Goal: Information Seeking & Learning: Stay updated

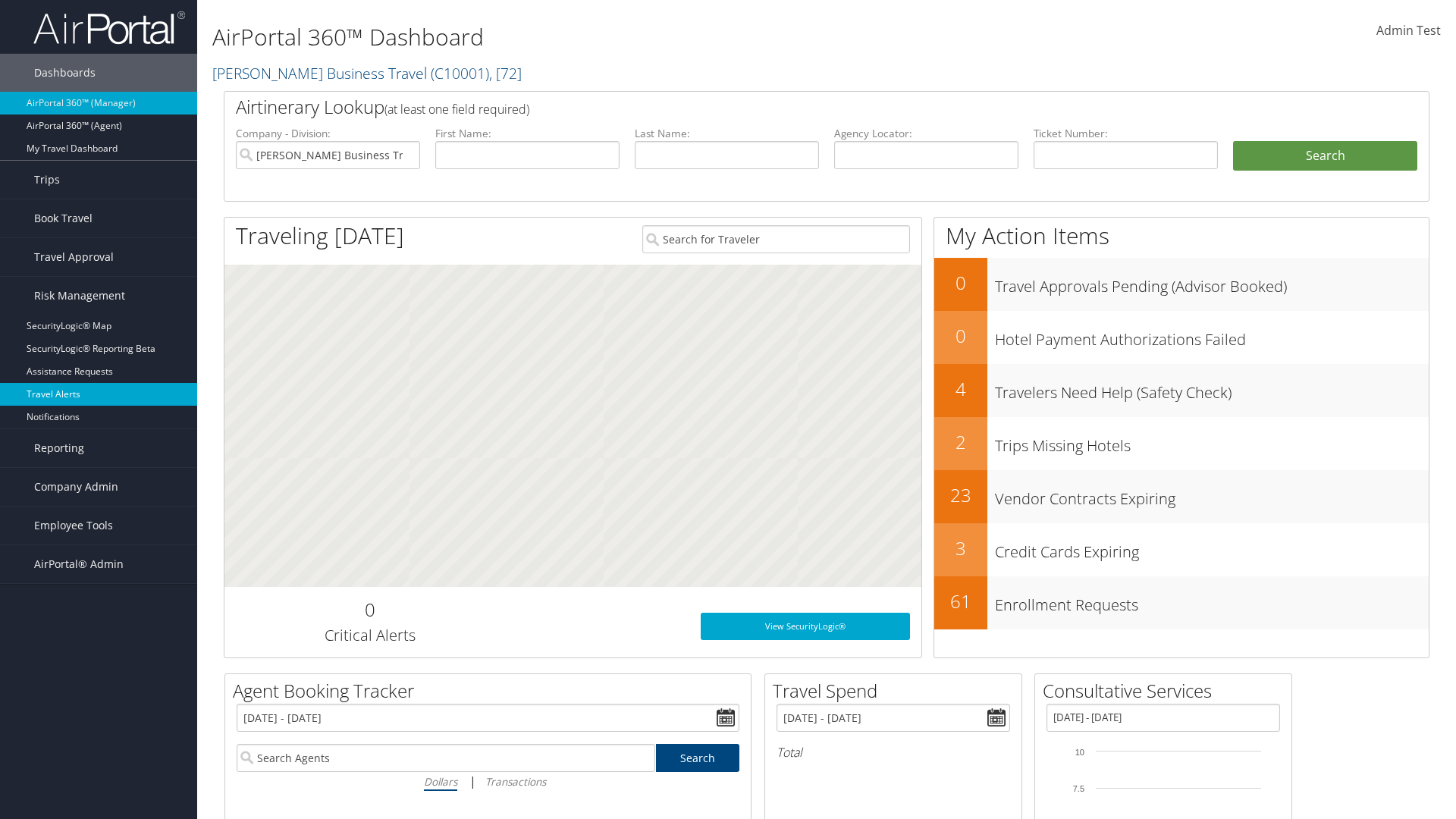
click at [98, 395] on link "Travel Alerts" at bounding box center [98, 394] width 197 height 23
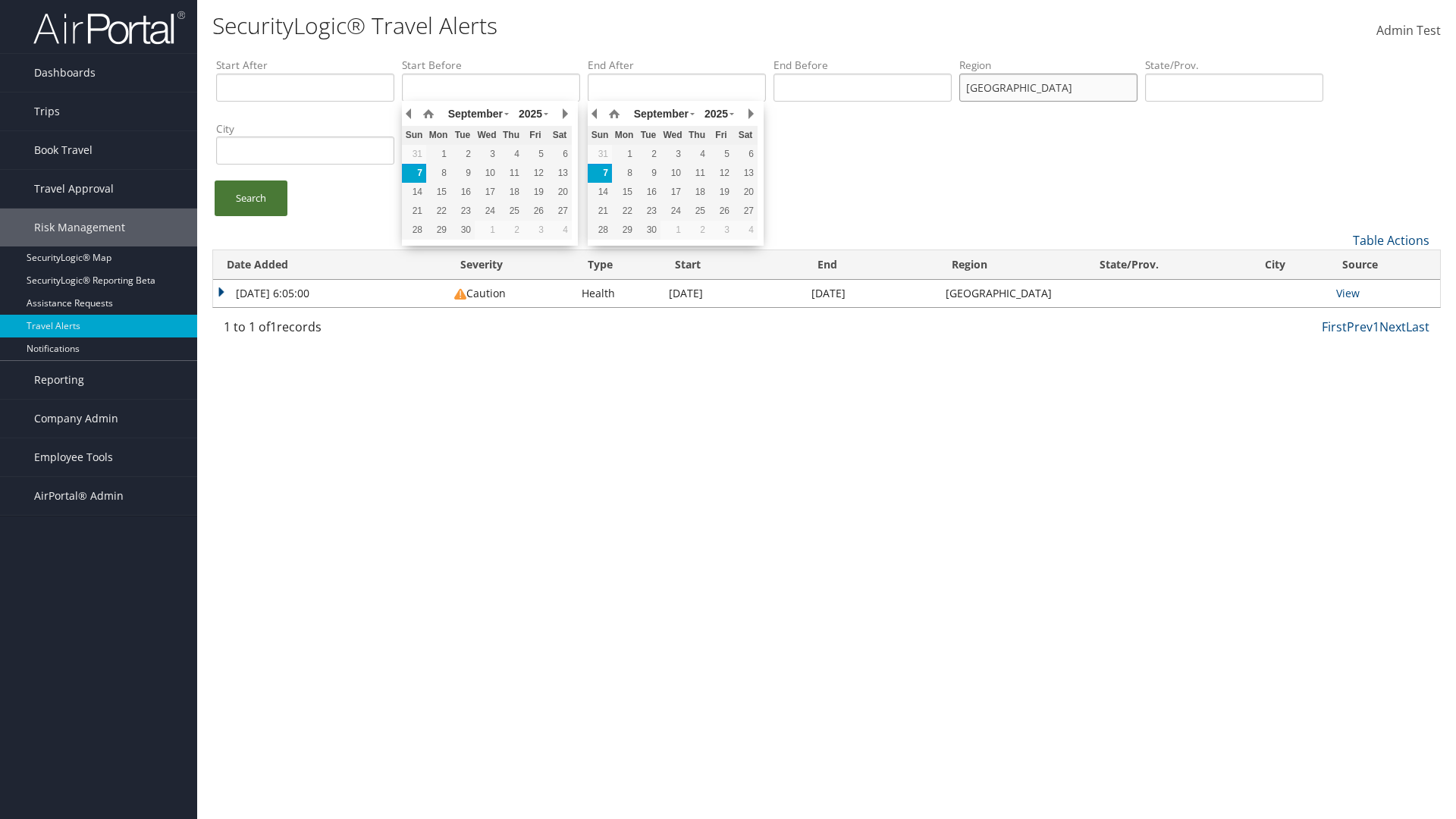
type input "[GEOGRAPHIC_DATA]"
click at [251, 198] on link "Search" at bounding box center [250, 198] width 72 height 36
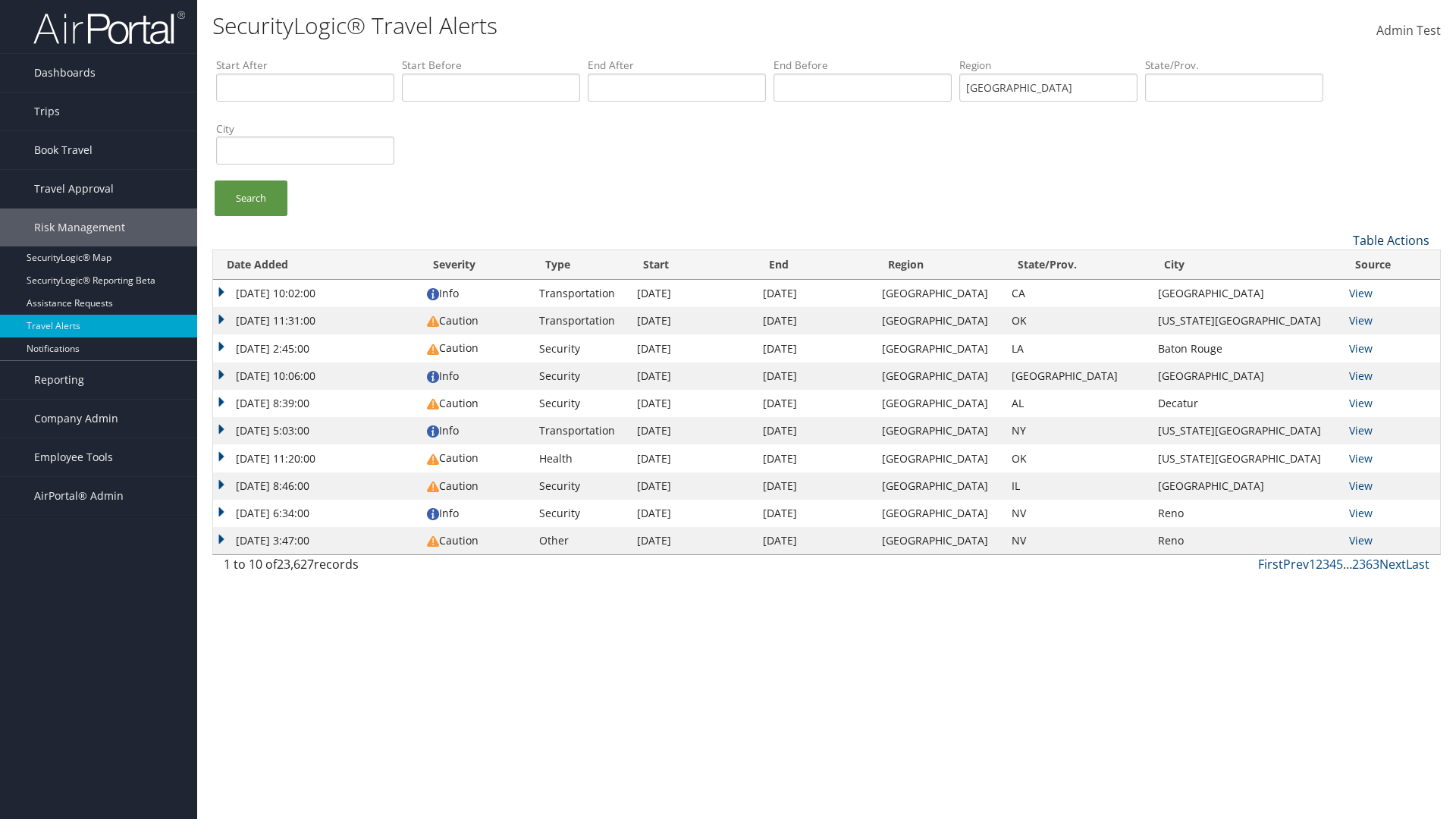
click at [1391, 240] on link "Table Actions" at bounding box center [1391, 240] width 76 height 17
click at [1340, 289] on link "Column Visibility" at bounding box center [1340, 290] width 199 height 26
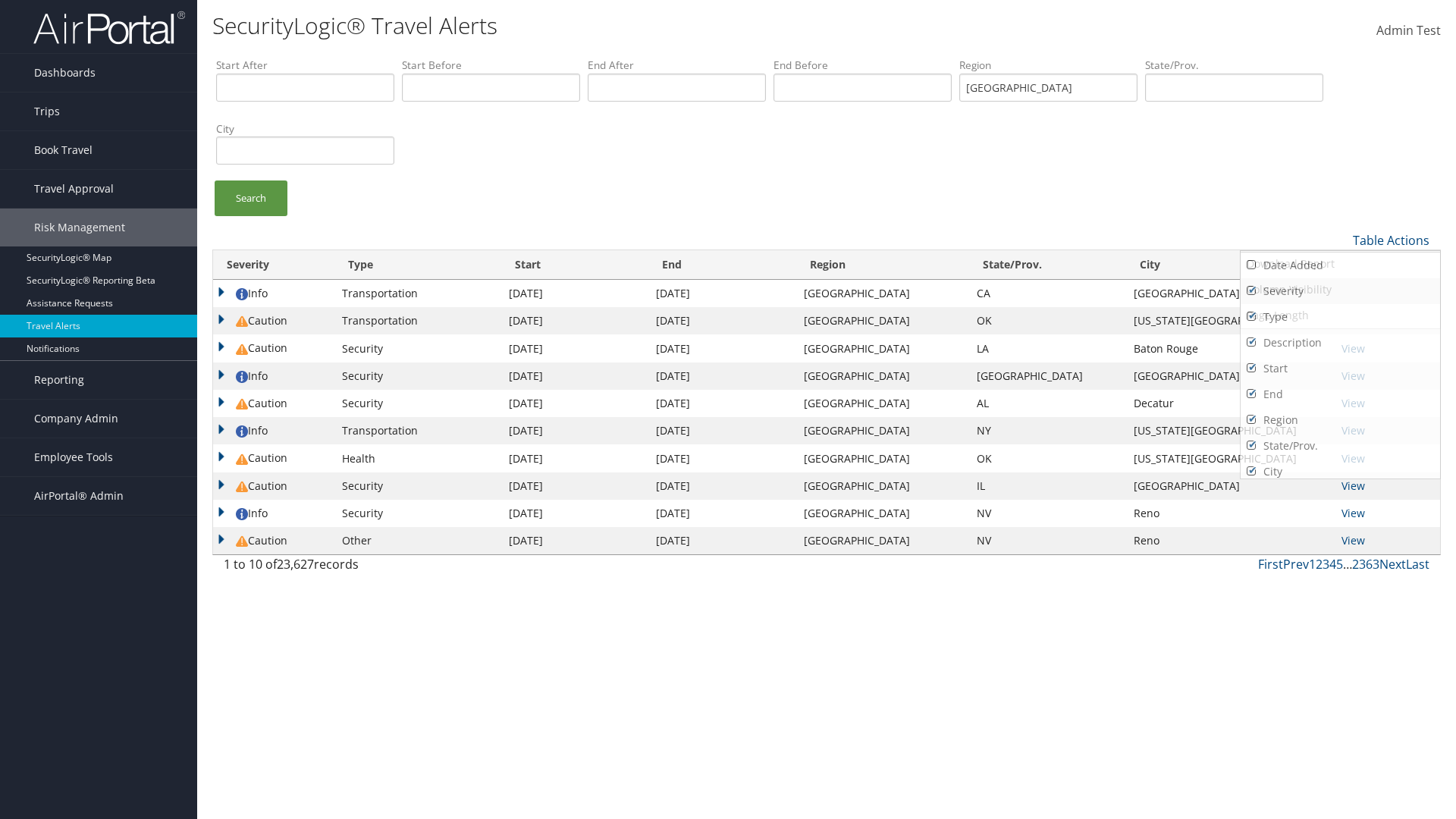
click at [1340, 291] on link "Severity" at bounding box center [1340, 292] width 199 height 26
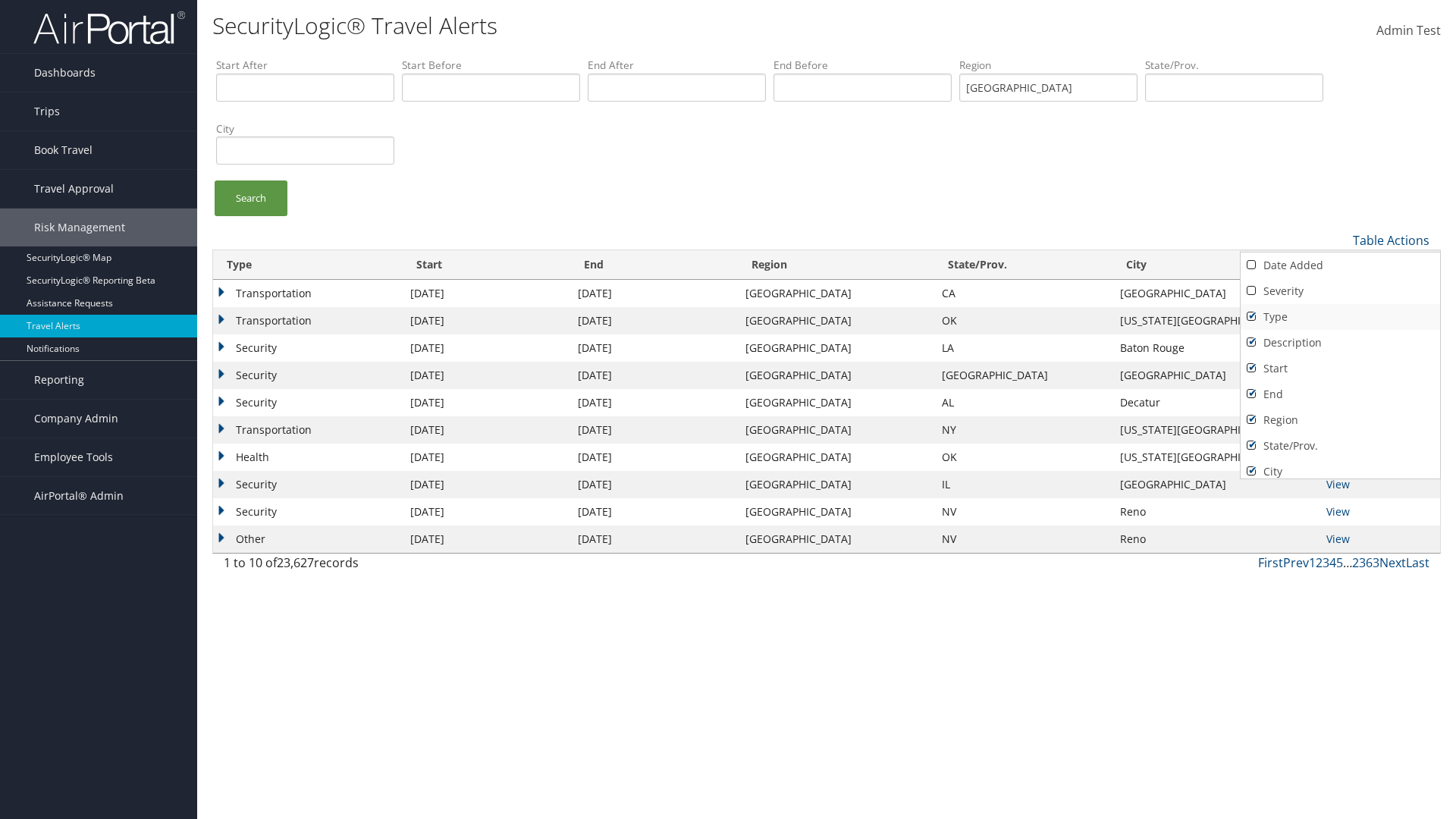
click at [1340, 316] on link "Type" at bounding box center [1340, 317] width 199 height 26
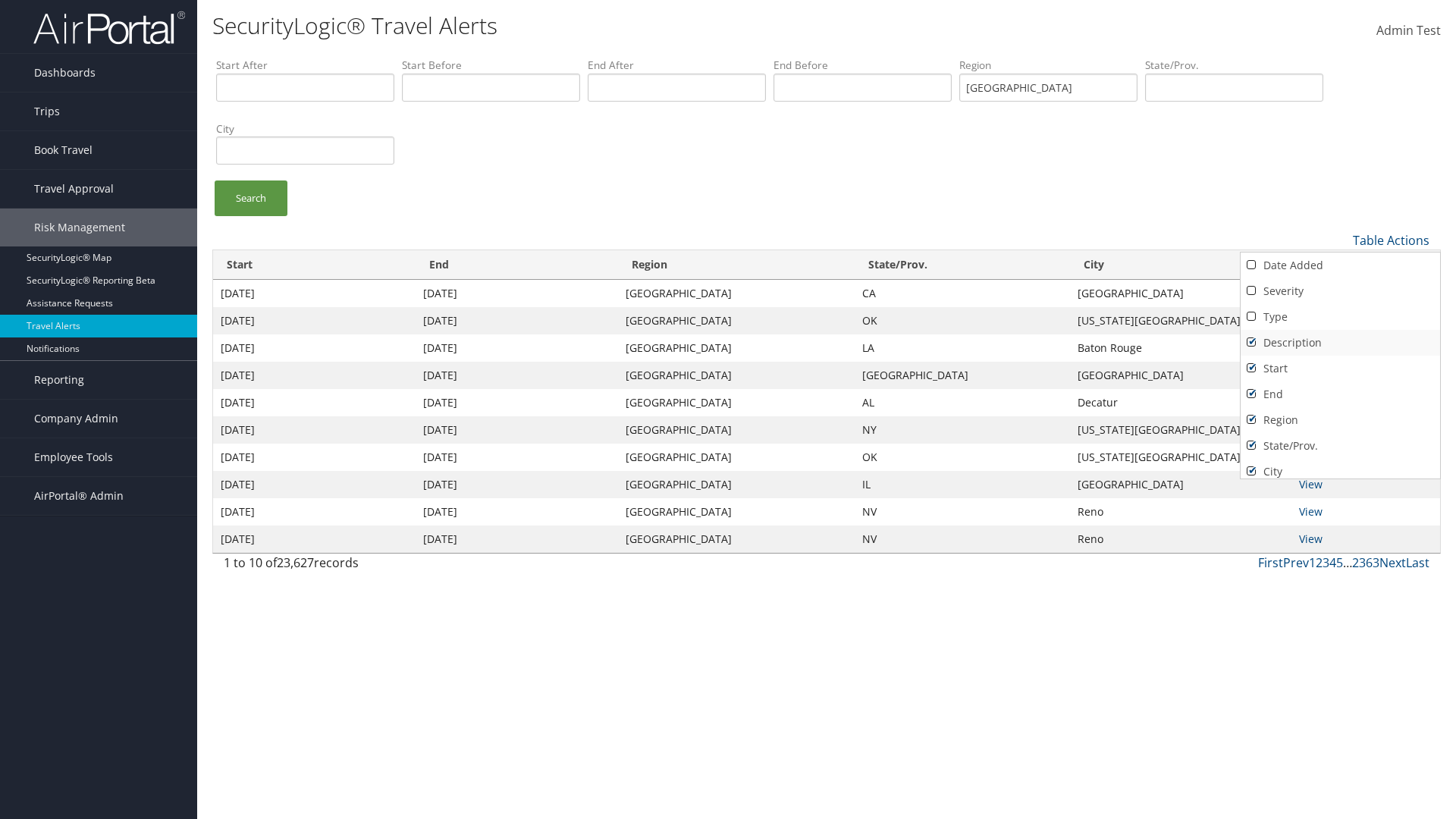
click at [1340, 342] on link "Description" at bounding box center [1340, 343] width 199 height 26
click at [1340, 368] on link "Start" at bounding box center [1340, 369] width 199 height 26
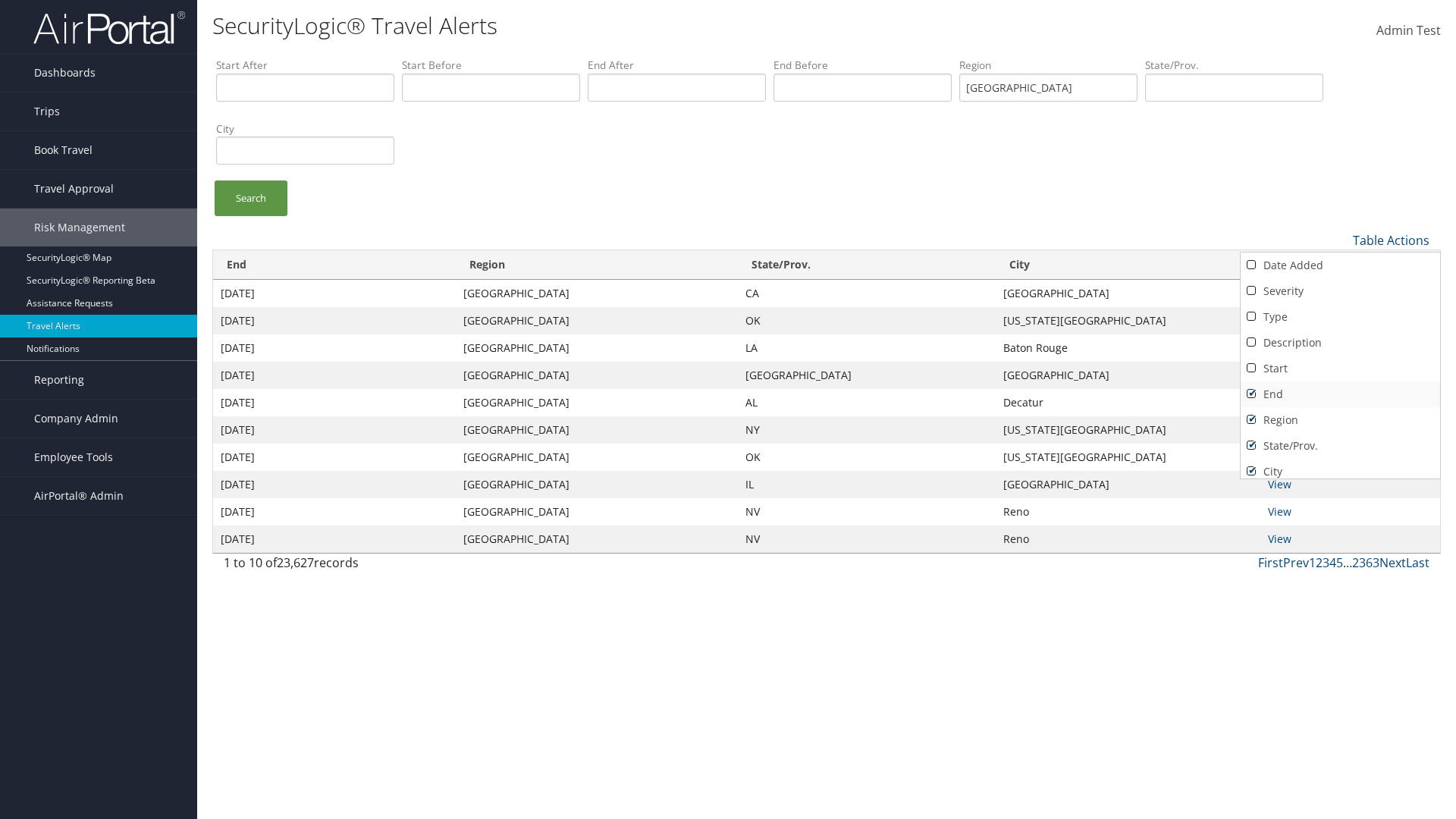
click at [1340, 394] on link "End" at bounding box center [1340, 395] width 199 height 26
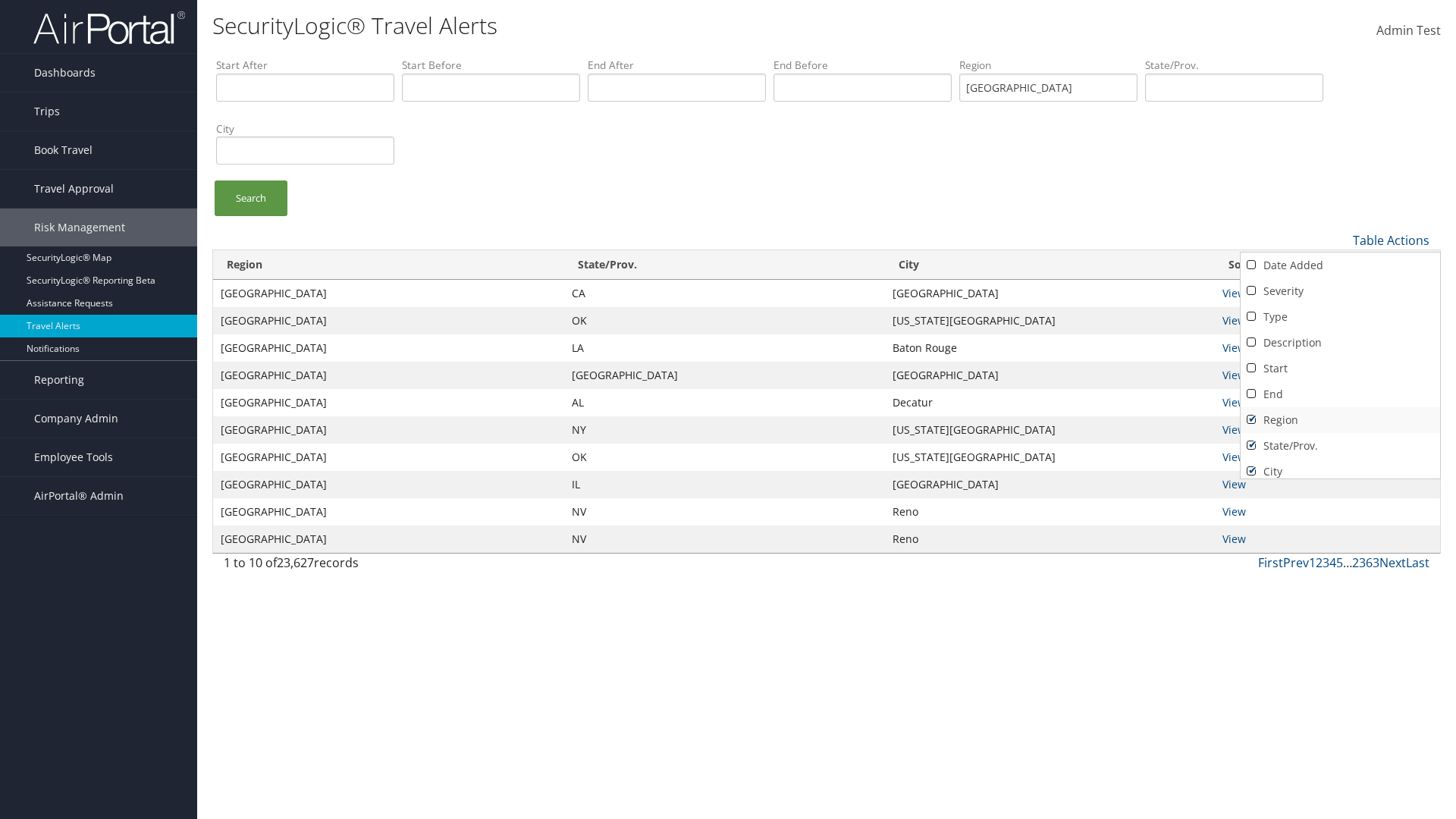
click at [1340, 419] on link "Region" at bounding box center [1340, 420] width 199 height 26
click at [1340, 445] on link "State/Prov." at bounding box center [1340, 446] width 199 height 26
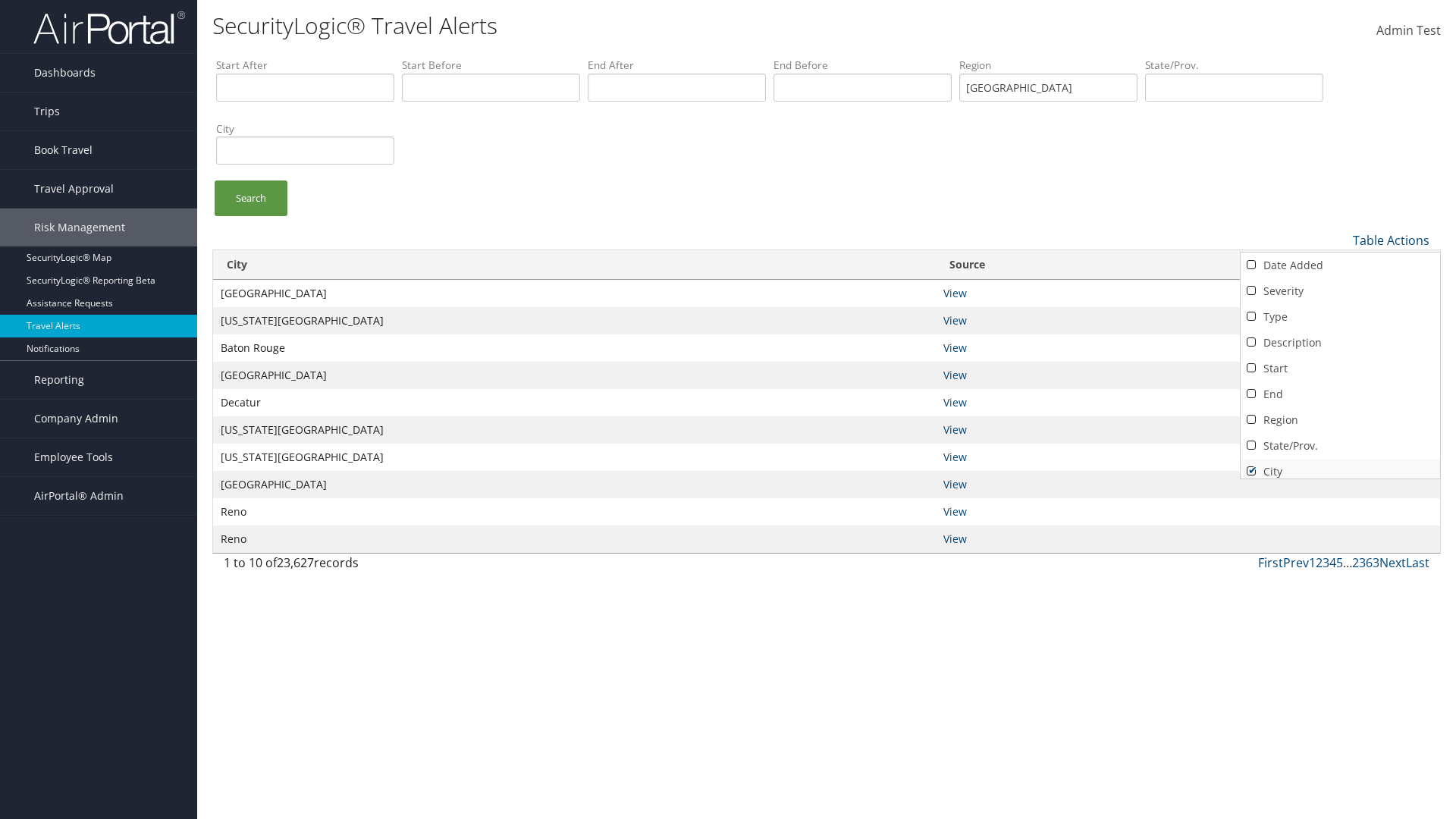
click at [1340, 465] on link "City" at bounding box center [1340, 472] width 199 height 26
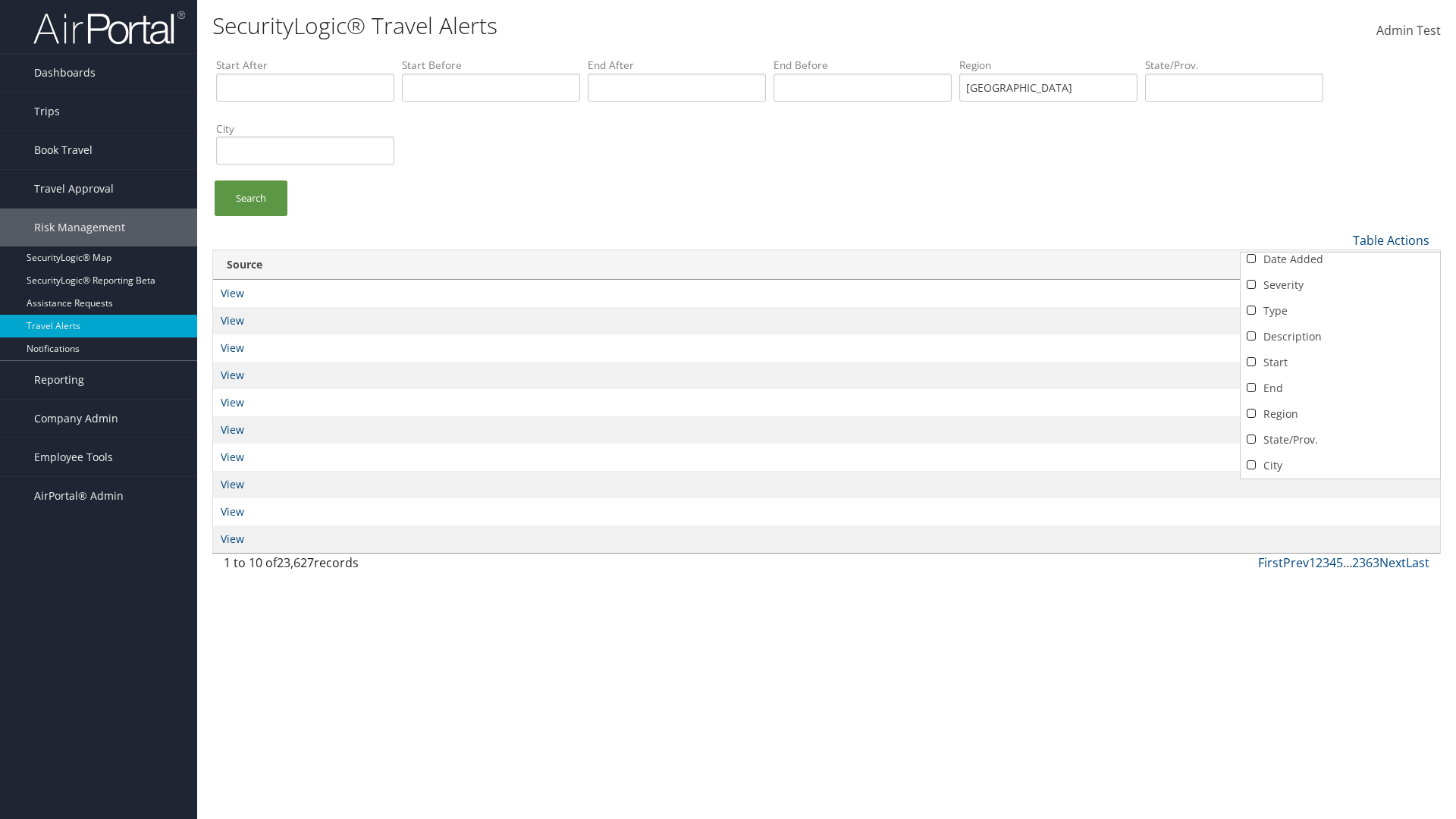
click at [1340, 478] on link "Source" at bounding box center [1340, 491] width 199 height 26
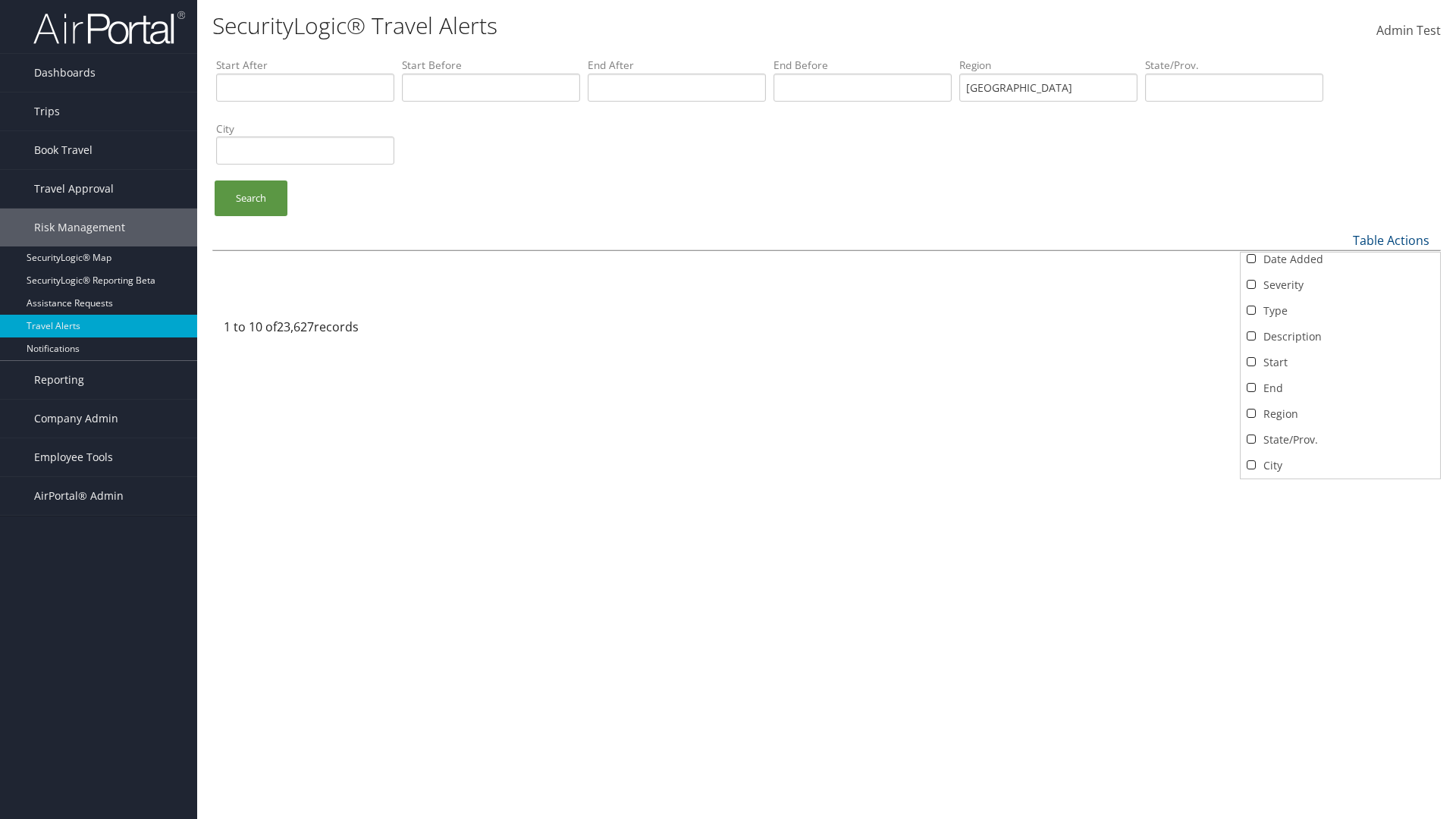
click at [728, 410] on div at bounding box center [728, 410] width 1456 height 819
click at [1391, 240] on link "Table Actions" at bounding box center [1391, 240] width 76 height 17
click at [1340, 289] on link "Column Visibility" at bounding box center [1340, 290] width 199 height 26
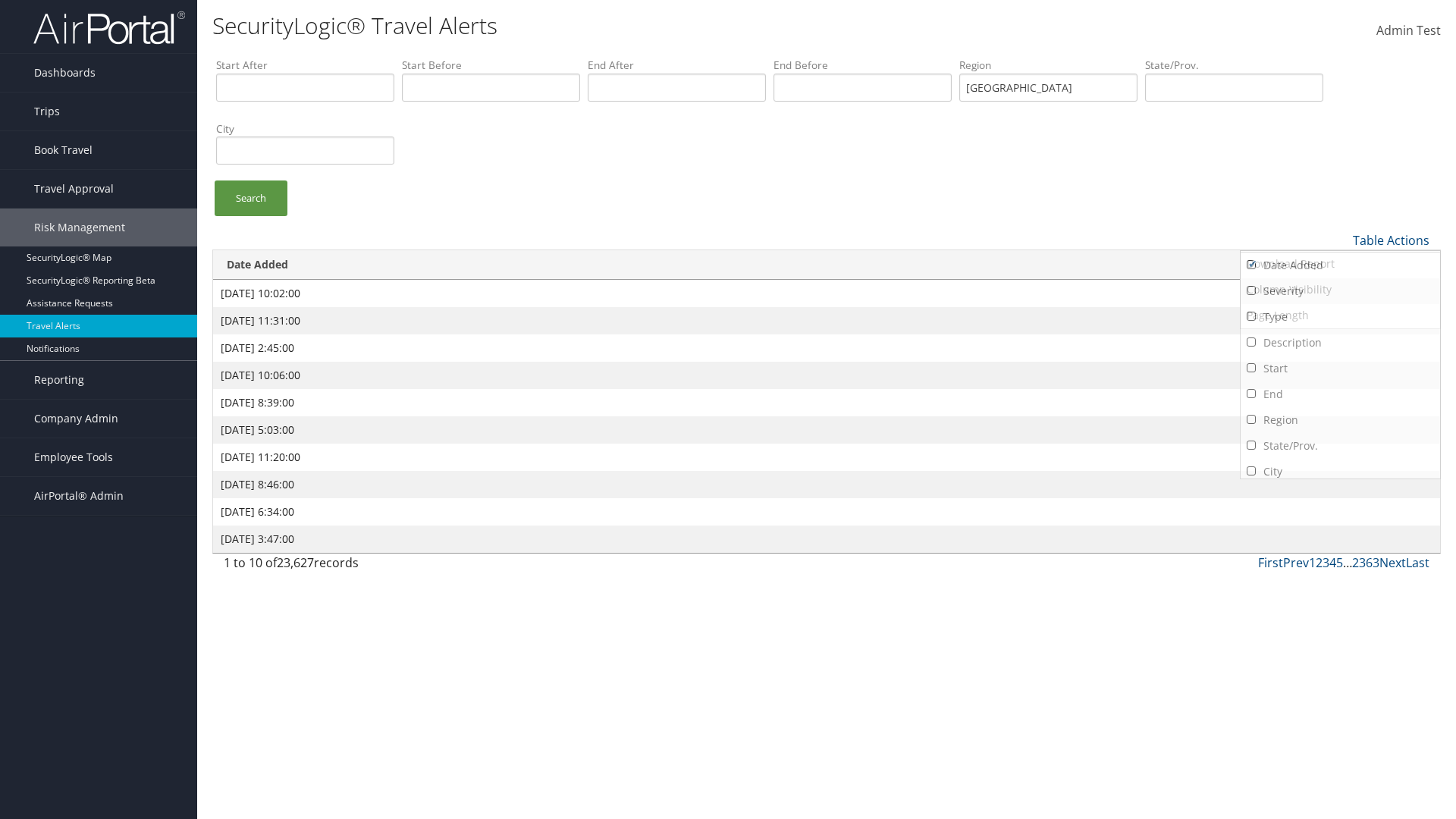
click at [1340, 291] on link "Severity" at bounding box center [1340, 292] width 199 height 26
click at [1340, 316] on link "Type" at bounding box center [1340, 317] width 199 height 26
